Goal: Find specific page/section: Find specific page/section

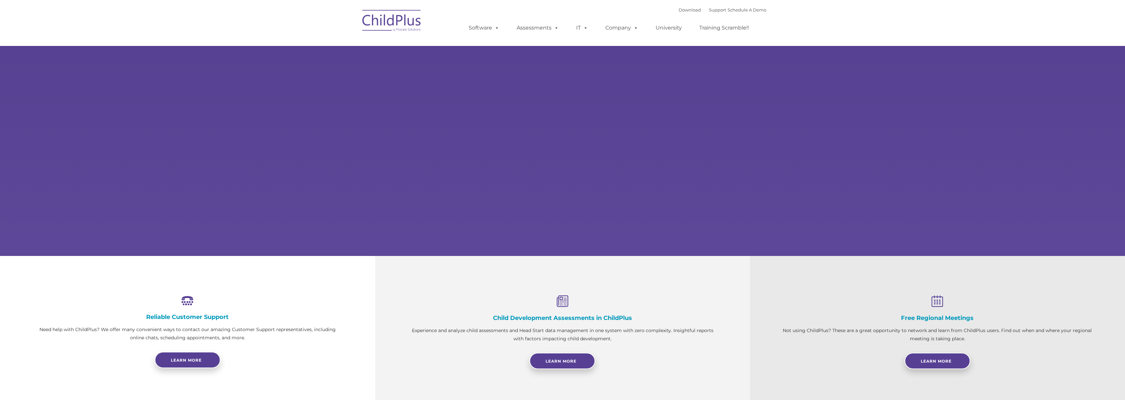
select select "MEDIUM"
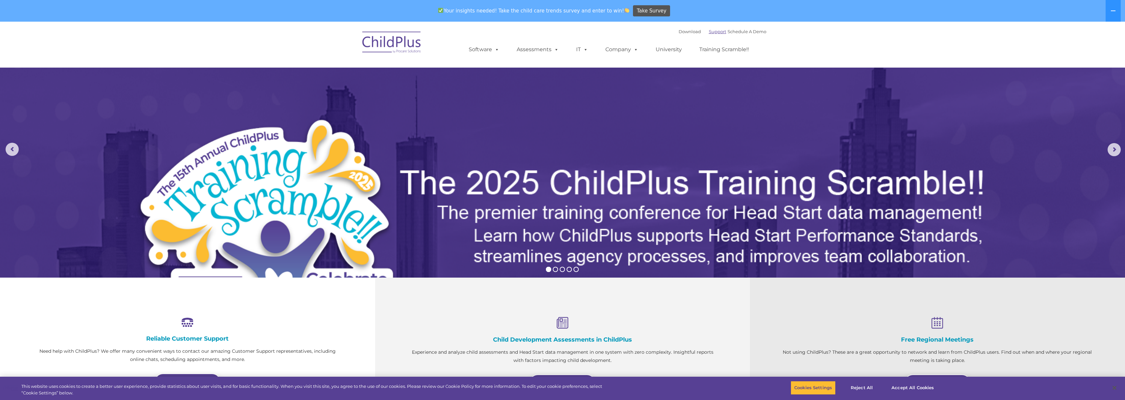
click at [709, 30] on link "Support" at bounding box center [717, 31] width 17 height 5
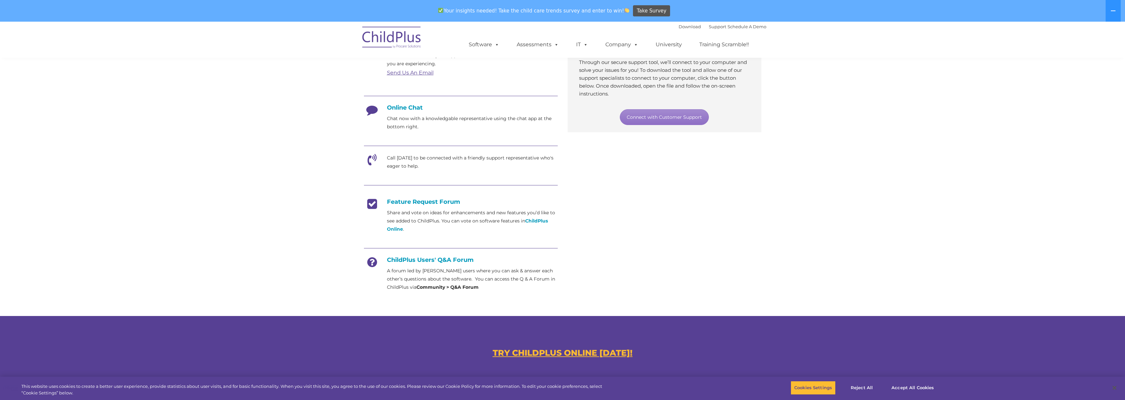
scroll to position [268, 0]
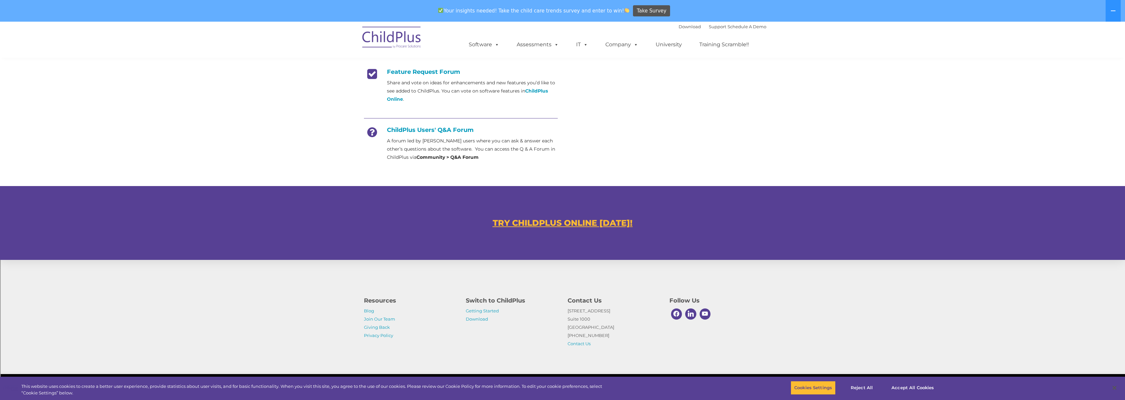
click at [619, 224] on u "TRY CHILDPLUS ONLINE [DATE]!" at bounding box center [563, 223] width 140 height 10
